Goal: Information Seeking & Learning: Find specific fact

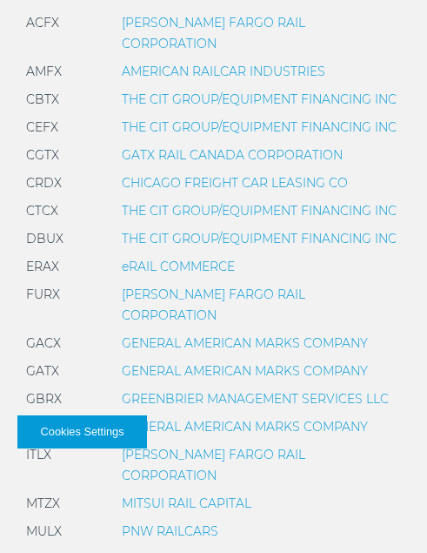
scroll to position [685, 0]
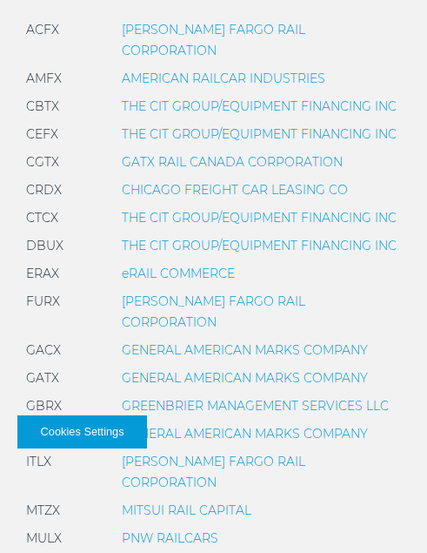
click at [232, 98] on link "THE CIT GROUP/EQUIPMENT FINANCING INC" at bounding box center [259, 106] width 275 height 16
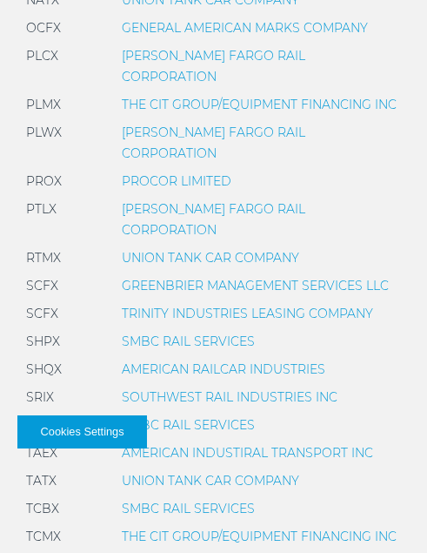
scroll to position [1274, 0]
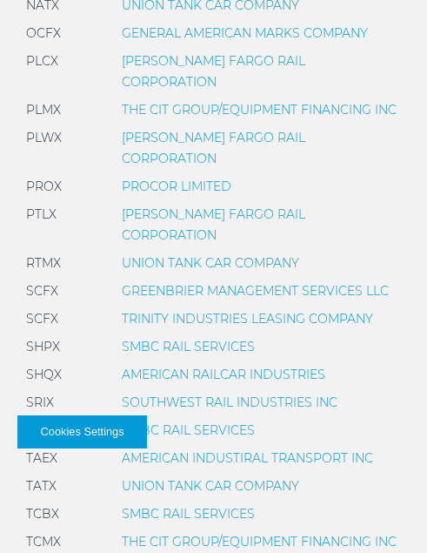
click at [272, 283] on link "GREENBRIER MANAGEMENT SERVICES LLC" at bounding box center [255, 291] width 267 height 16
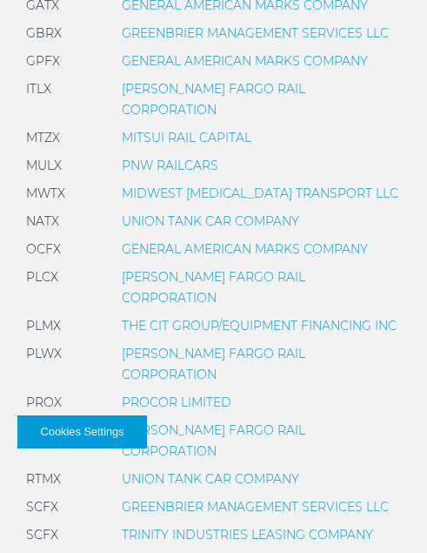
scroll to position [1055, 0]
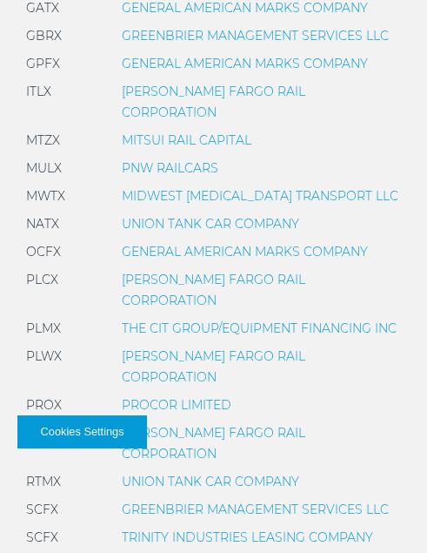
click at [199, 425] on link "[PERSON_NAME] FARGO RAIL CORPORATION" at bounding box center [214, 443] width 184 height 37
click at [207, 397] on link "PROCOR LIMITED" at bounding box center [177, 405] width 110 height 16
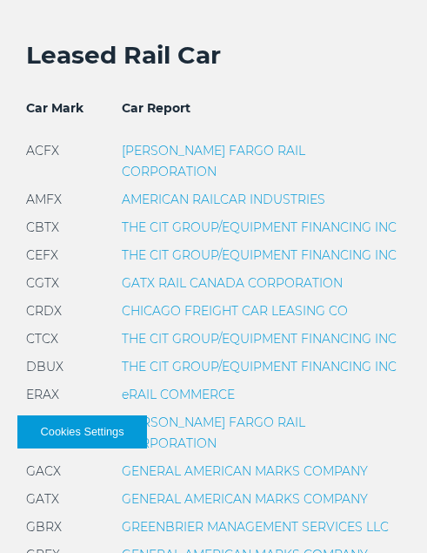
scroll to position [662, 0]
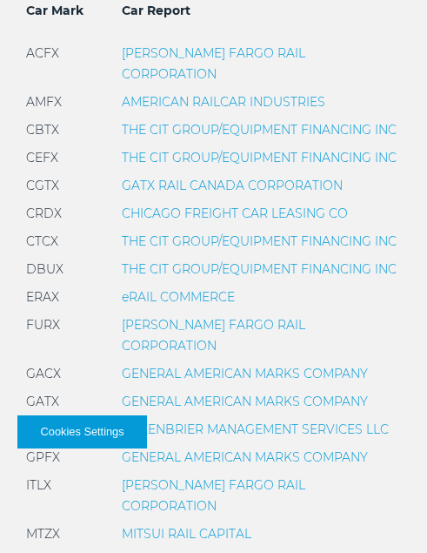
click at [251, 449] on link "GENERAL AMERICAN MARKS COMPANY" at bounding box center [245, 457] width 246 height 16
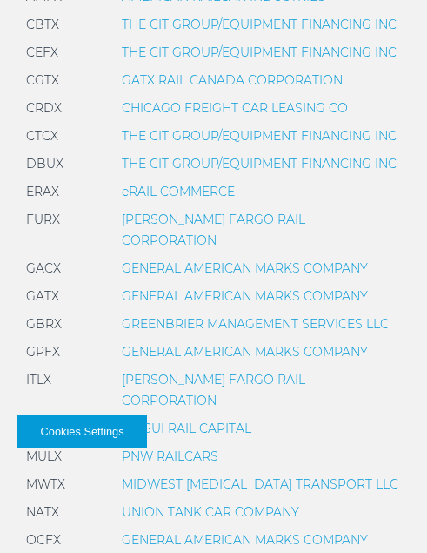
scroll to position [768, 0]
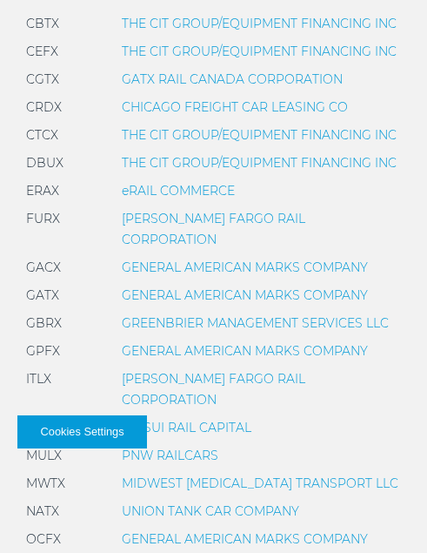
click at [212, 287] on link "GENERAL AMERICAN MARKS COMPANY" at bounding box center [245, 295] width 246 height 16
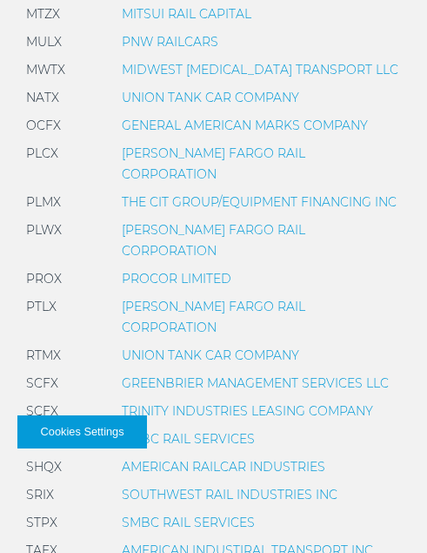
scroll to position [1190, 0]
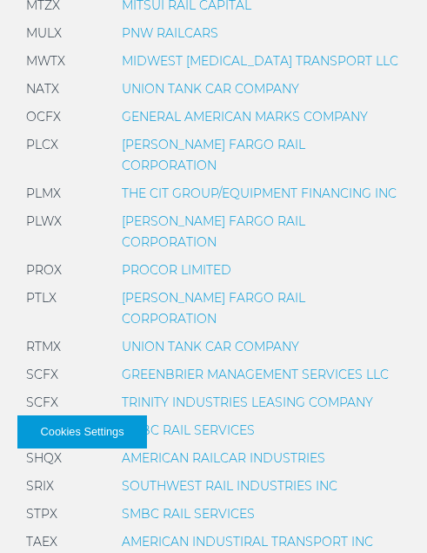
click at [167, 262] on link "PROCOR LIMITED" at bounding box center [177, 270] width 110 height 16
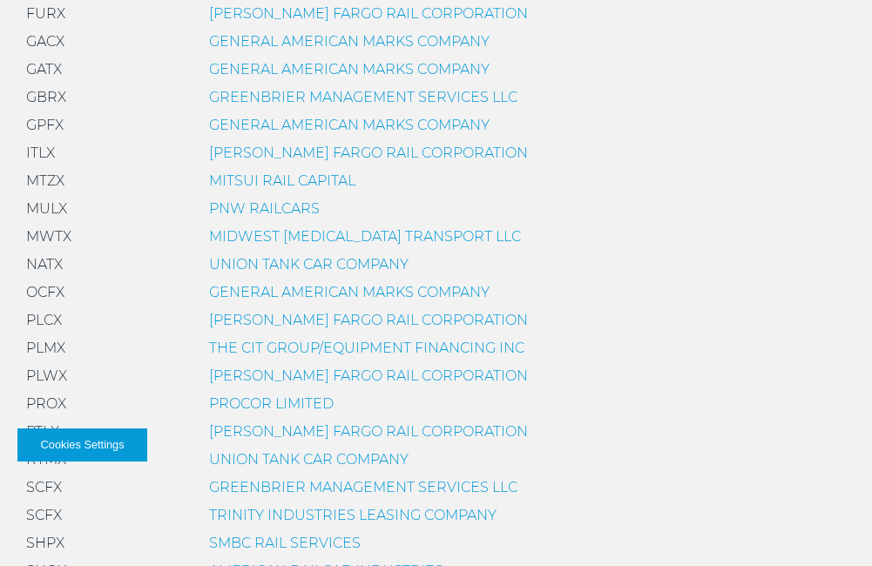
scroll to position [868, 0]
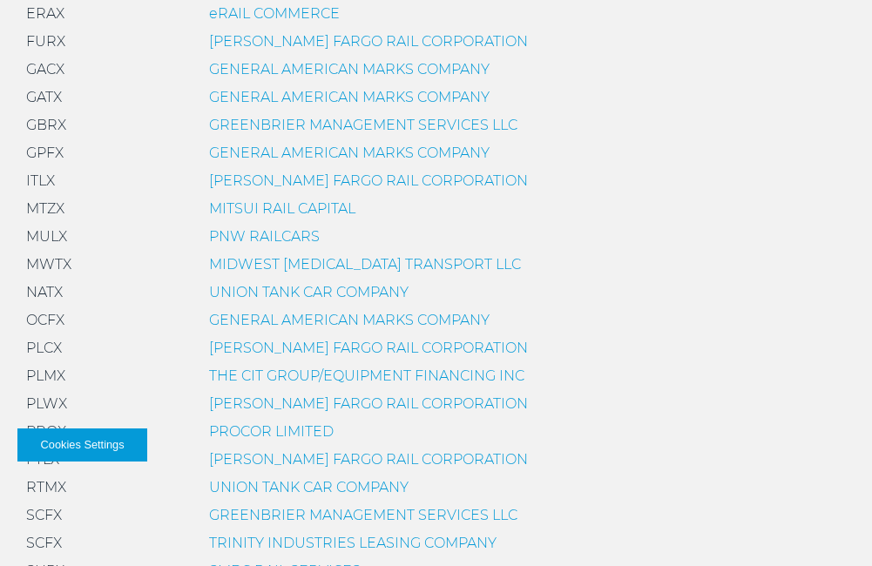
click at [477, 323] on link "GENERAL AMERICAN MARKS COMPANY" at bounding box center [349, 320] width 280 height 17
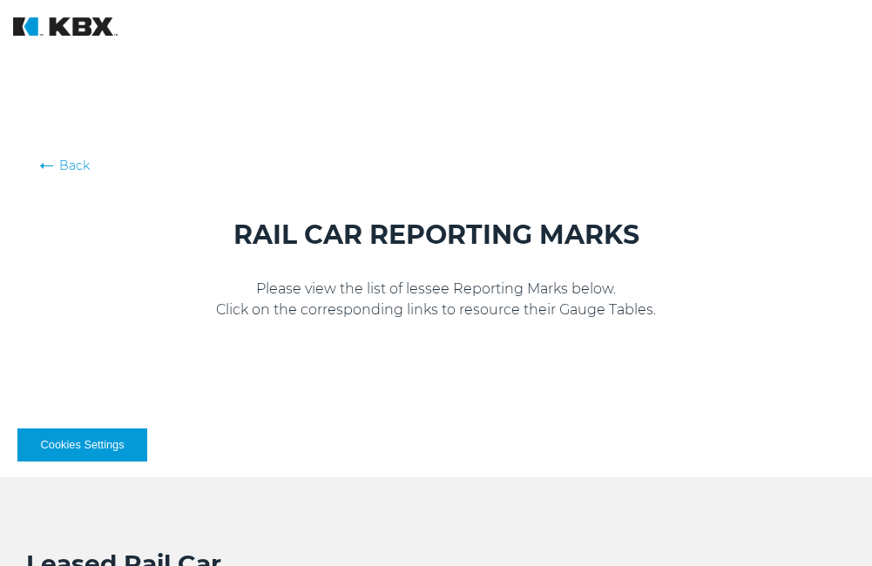
click at [532, 369] on div "Back RAIL CAR REPORTING MARKS Please view the list of lessee Reporting Marks be…" at bounding box center [436, 238] width 872 height 477
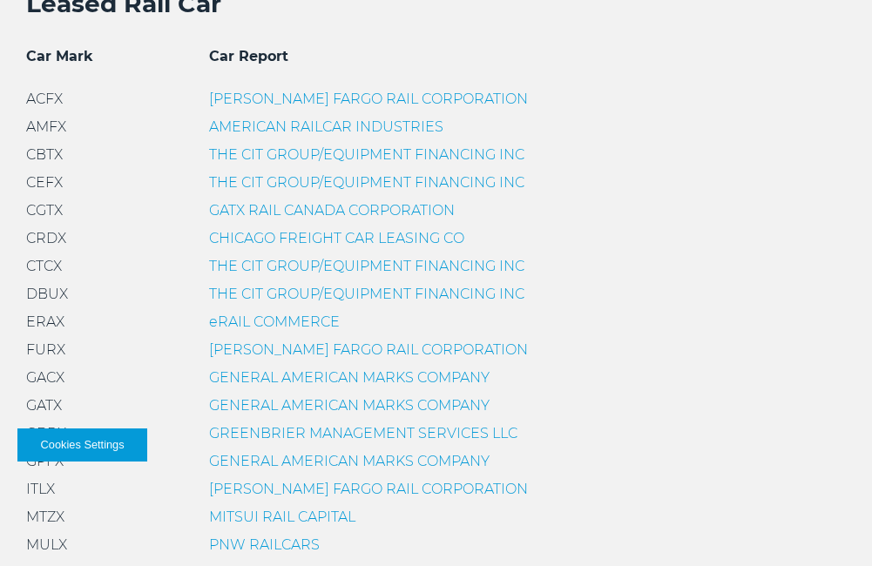
scroll to position [561, 0]
click at [405, 350] on link "[PERSON_NAME] FARGO RAIL CORPORATION" at bounding box center [368, 348] width 319 height 17
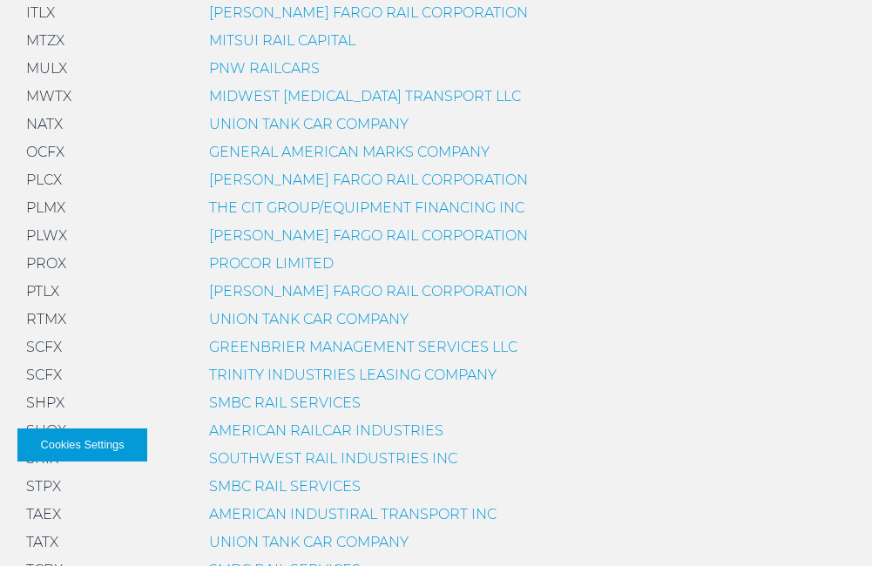
scroll to position [1027, 0]
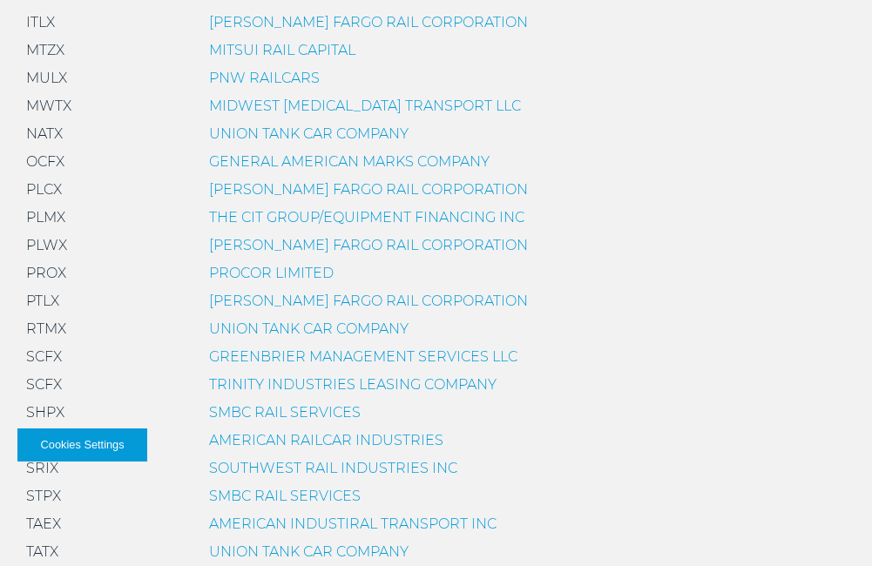
click at [456, 382] on link "TRINITY INDUSTRIES LEASING COMPANY" at bounding box center [352, 384] width 287 height 17
